Goal: Task Accomplishment & Management: Manage account settings

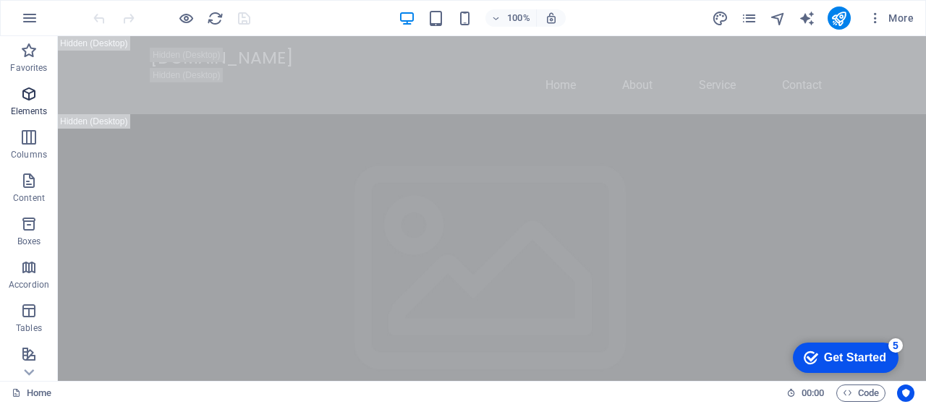
click at [26, 94] on icon "button" at bounding box center [28, 93] width 17 height 17
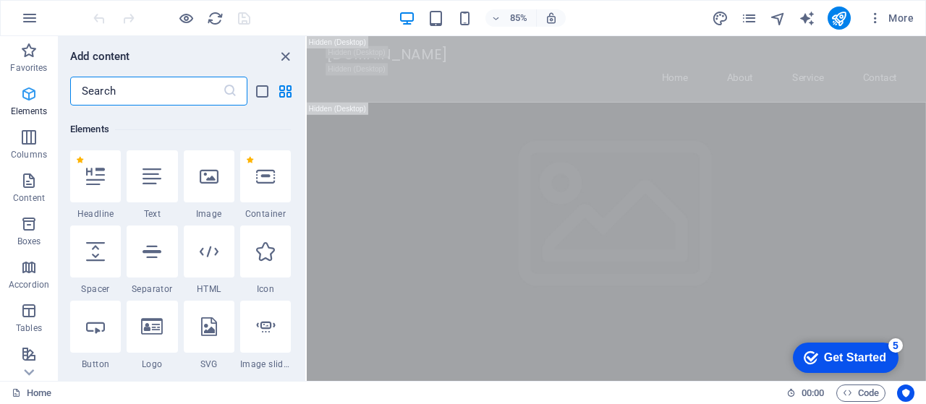
scroll to position [154, 0]
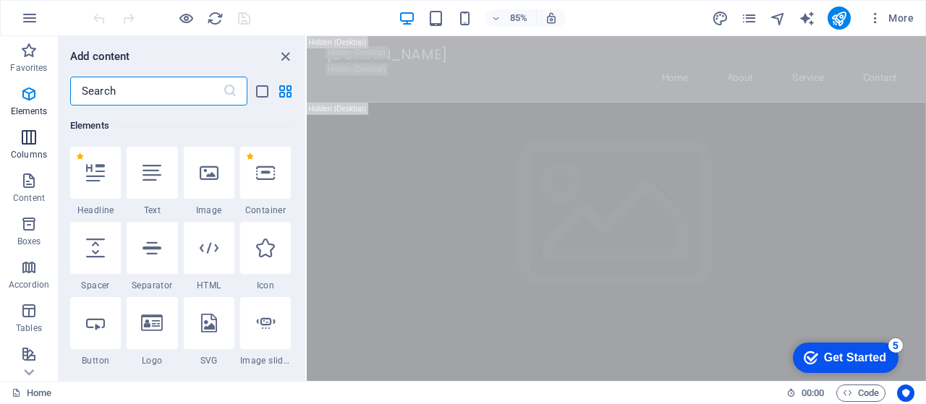
click at [28, 143] on icon "button" at bounding box center [28, 137] width 17 height 17
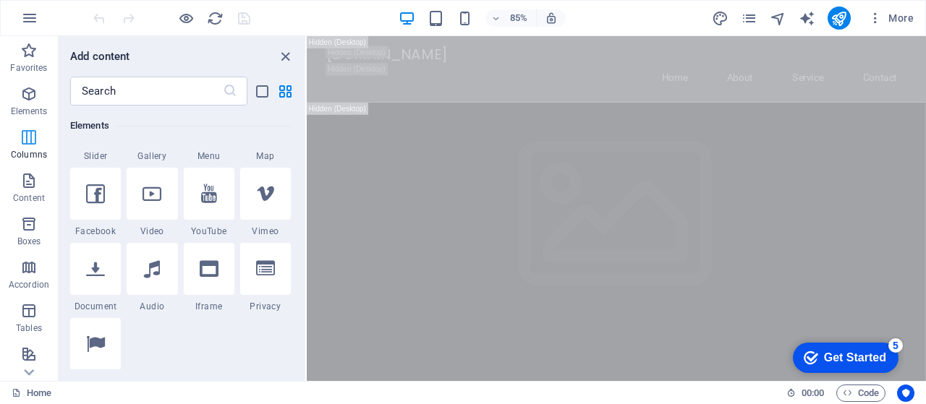
scroll to position [716, 0]
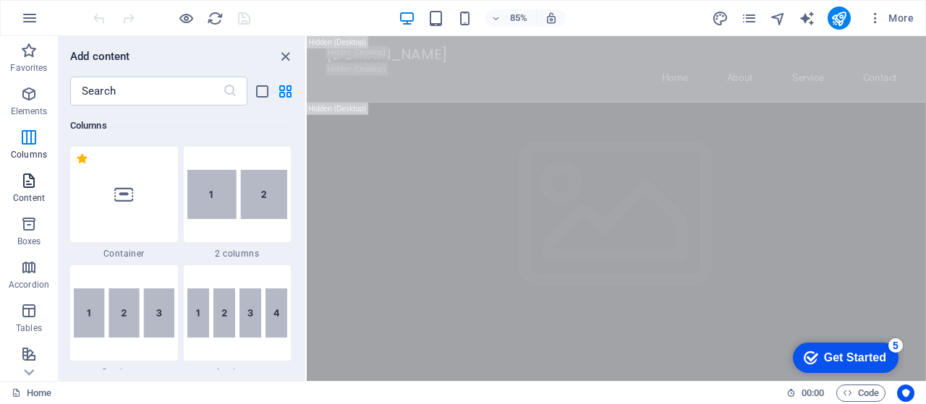
click at [41, 199] on p "Content" at bounding box center [29, 198] width 32 height 12
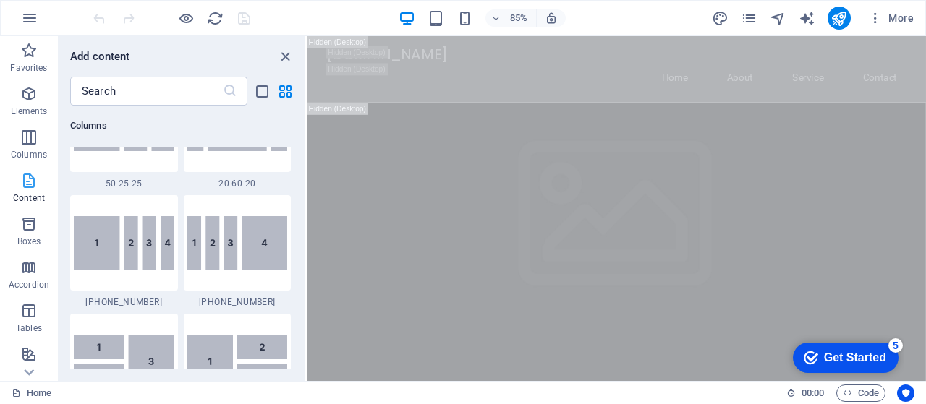
scroll to position [2532, 0]
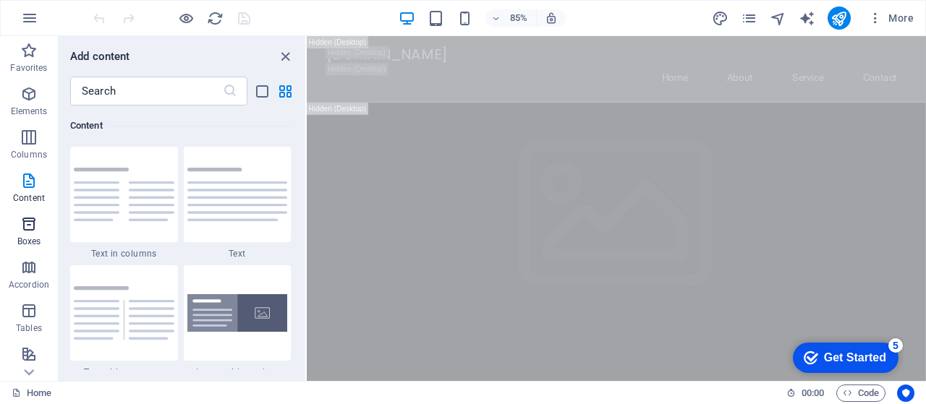
click at [36, 233] on span "Boxes" at bounding box center [29, 233] width 58 height 35
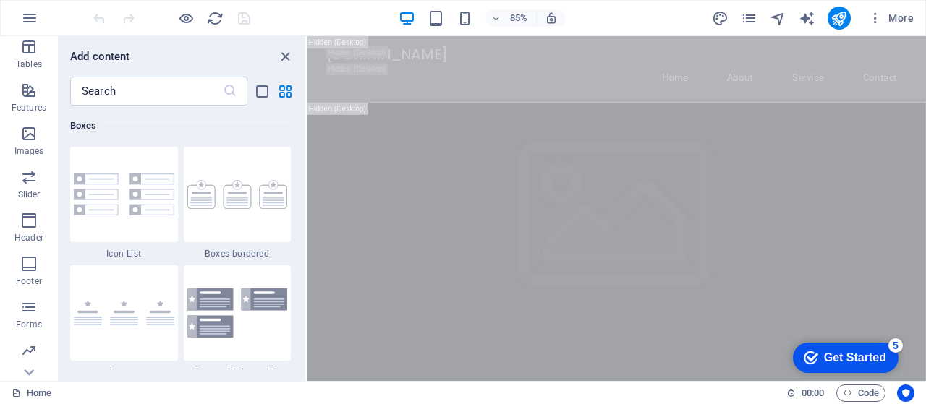
scroll to position [306, 0]
click at [31, 227] on icon "button" at bounding box center [28, 221] width 17 height 17
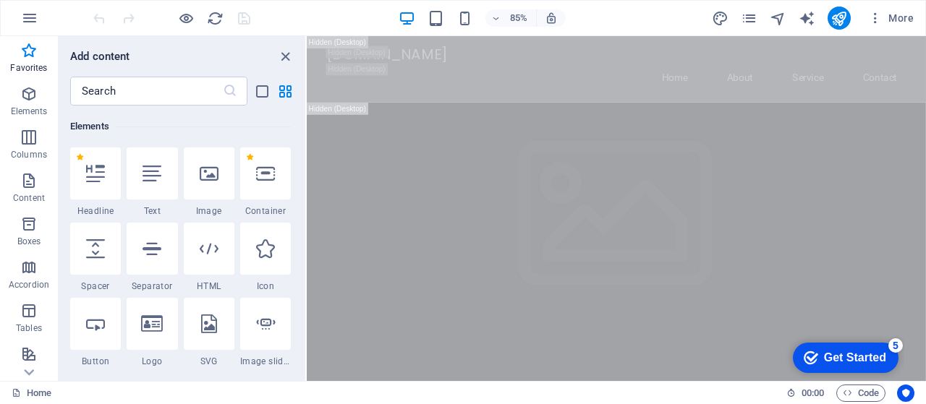
scroll to position [0, 0]
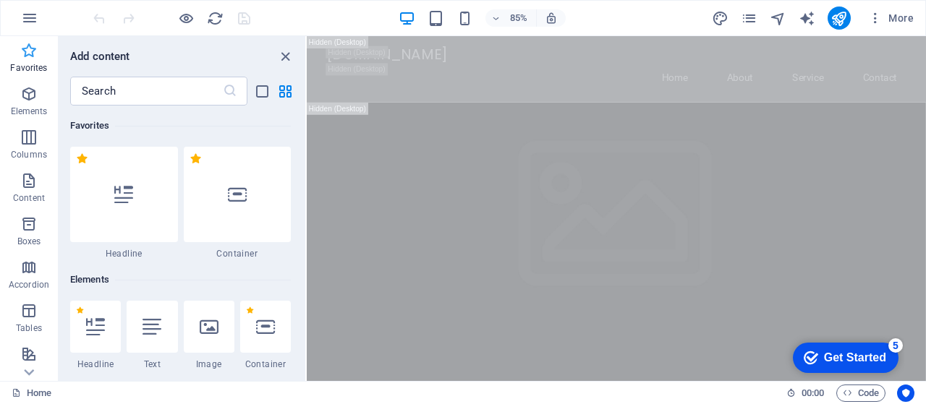
click at [35, 56] on icon "button" at bounding box center [28, 50] width 17 height 17
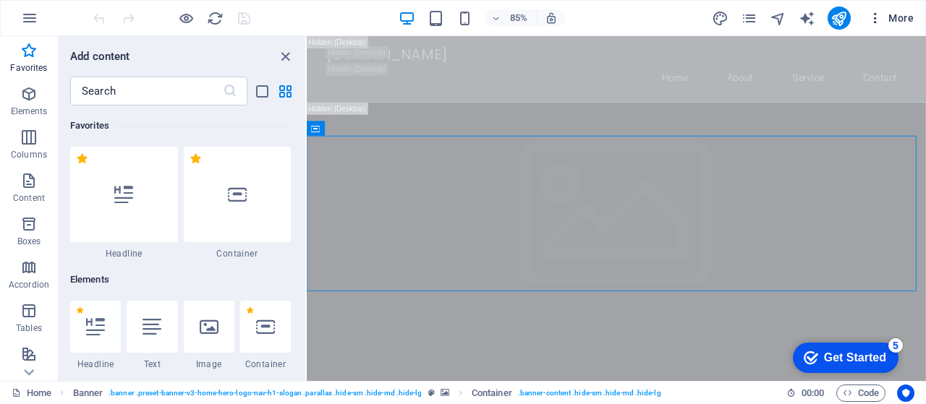
click at [0, 0] on span "More" at bounding box center [0, 0] width 0 height 0
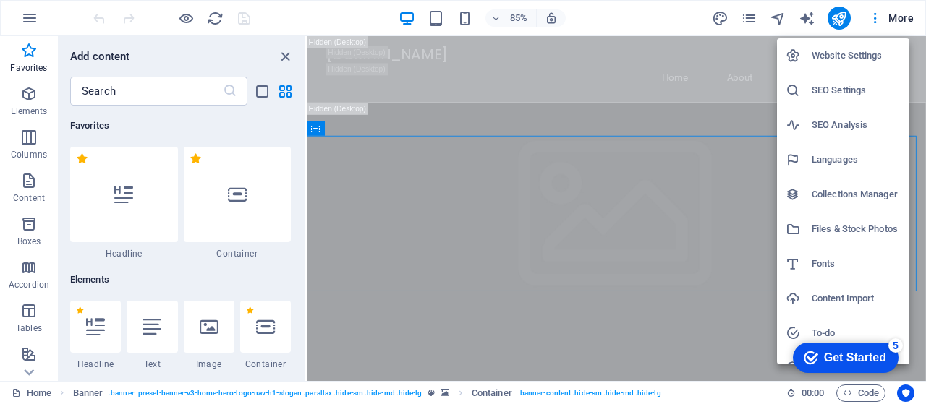
click at [860, 54] on h6 "Website Settings" at bounding box center [856, 55] width 89 height 17
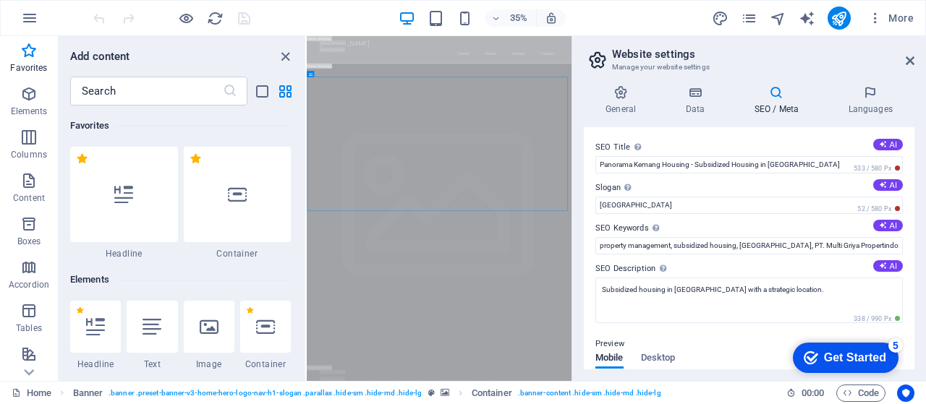
click at [915, 62] on aside "Website settings Manage your website settings General Data SEO / Meta Languages…" at bounding box center [749, 208] width 355 height 345
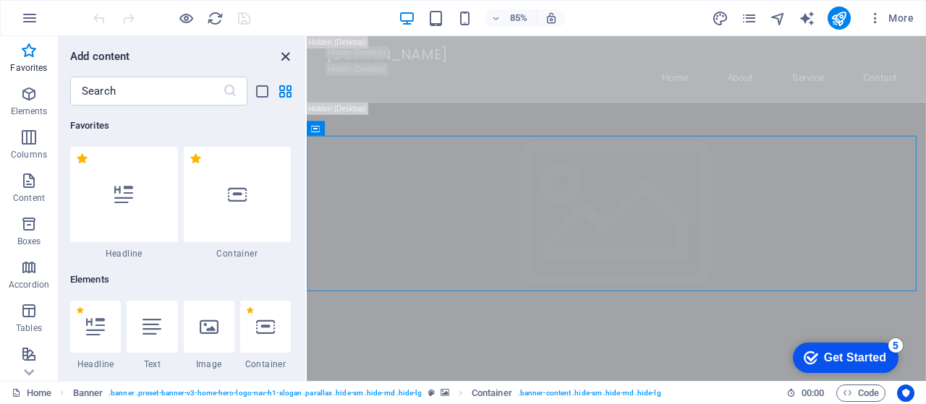
click at [282, 54] on icon "close panel" at bounding box center [285, 56] width 17 height 17
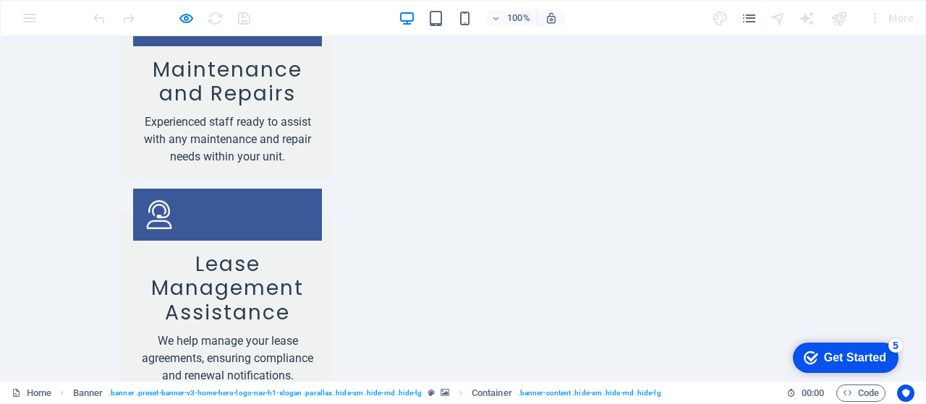
scroll to position [2491, 0]
